Goal: Transaction & Acquisition: Register for event/course

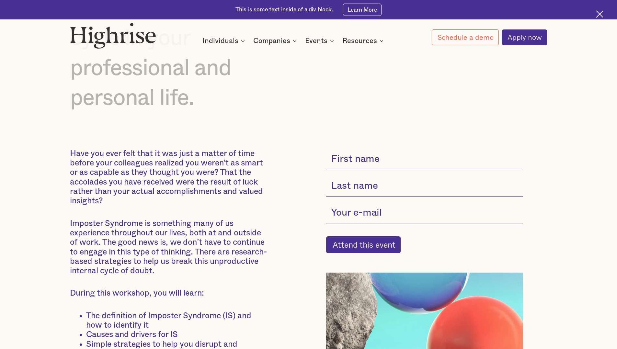
scroll to position [198, 0]
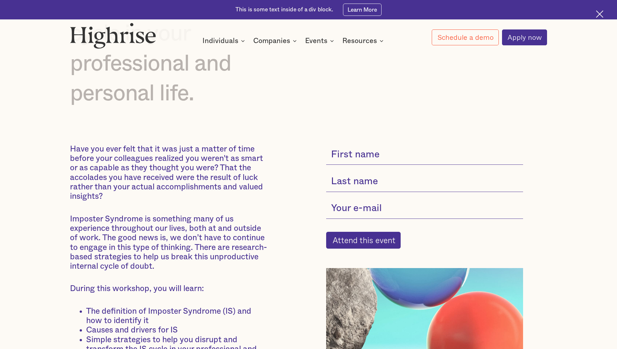
click at [338, 157] on input "current-single-event-subscribe-form" at bounding box center [424, 154] width 197 height 21
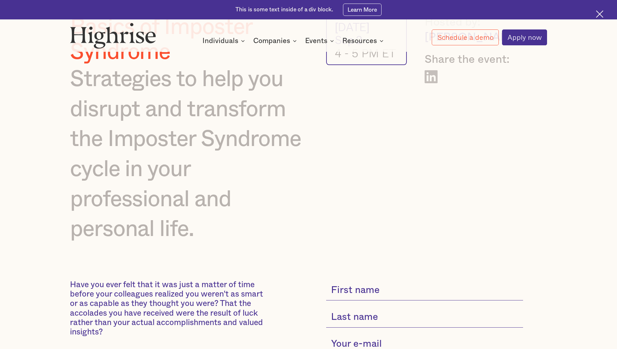
scroll to position [66, 0]
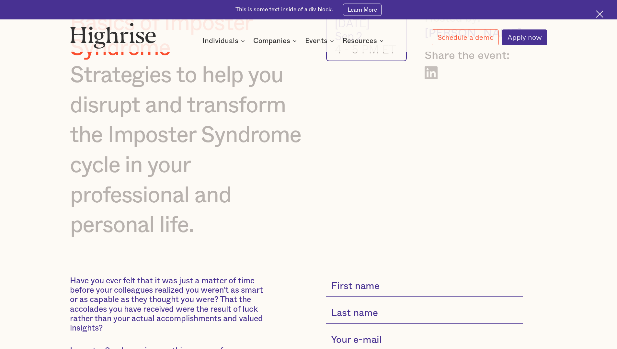
click at [242, 45] on li "Individuals Programs 1 Highrise Leader A 6-month program to grow leadership wit…" at bounding box center [224, 40] width 44 height 9
click at [279, 274] on div "Basics of Imposter Syndrome Strategies to help you disrupt and transform the Im…" at bounding box center [308, 293] width 477 height 564
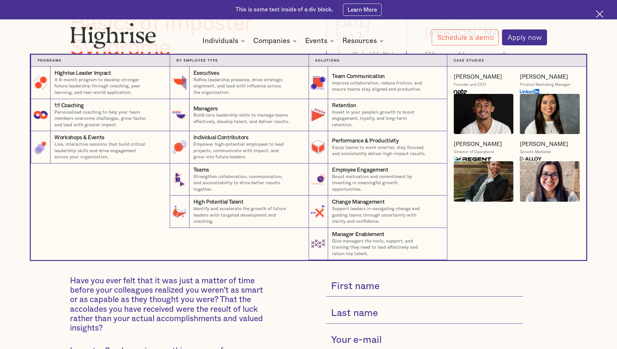
click at [324, 44] on nav "Programs 4 Highrise Leader Impact Program A 6-month program to develop stronger…" at bounding box center [308, 151] width 389 height 218
click at [330, 43] on nav "Programs 4 Highrise Leader Impact Program A 6-month program to develop stronger…" at bounding box center [308, 151] width 389 height 218
click at [455, 105] on img at bounding box center [484, 114] width 60 height 40
click at [462, 106] on img at bounding box center [484, 114] width 60 height 40
click at [465, 80] on div "[PERSON_NAME]" at bounding box center [478, 76] width 48 height 7
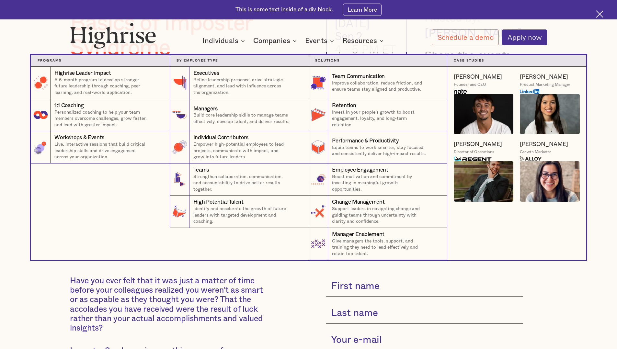
click at [284, 273] on div "Basics of Imposter Syndrome Strategies to help you disrupt and transform the Im…" at bounding box center [308, 293] width 477 height 564
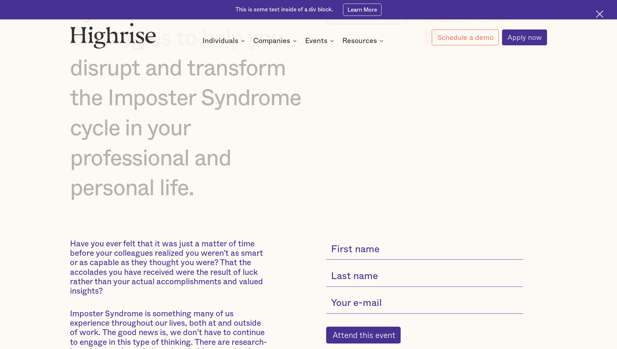
scroll to position [105, 0]
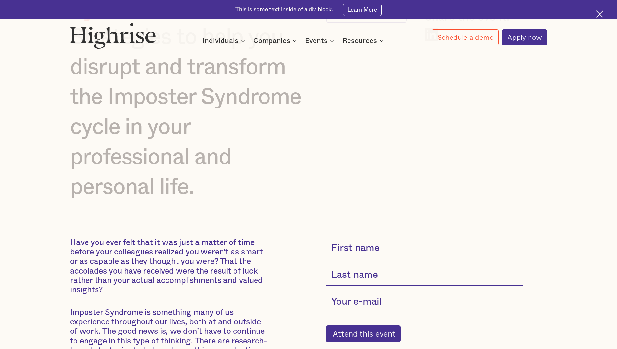
click at [343, 249] on input "current-single-event-subscribe-form" at bounding box center [424, 248] width 197 height 21
type input "[PERSON_NAME]"
type input "Jobling"
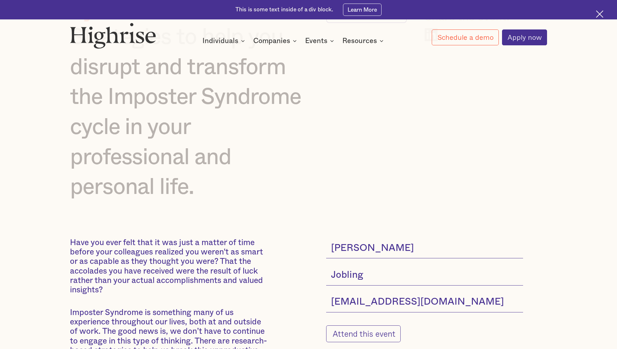
type input "[EMAIL_ADDRESS][DOMAIN_NAME]"
click at [343, 330] on input "Attend this event" at bounding box center [363, 333] width 74 height 17
type input "Please wait..."
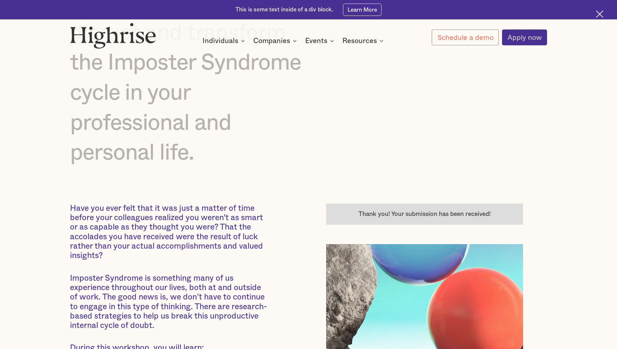
scroll to position [143, 0]
